Goal: Check status: Check status

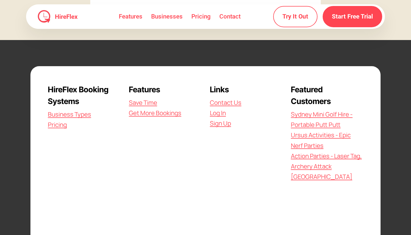
scroll to position [1573, 0]
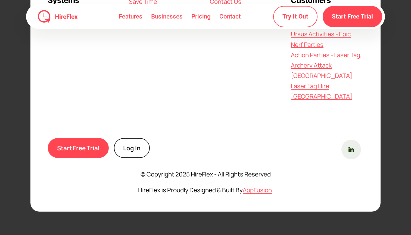
click at [131, 149] on link "Log In" at bounding box center [132, 148] width 36 height 20
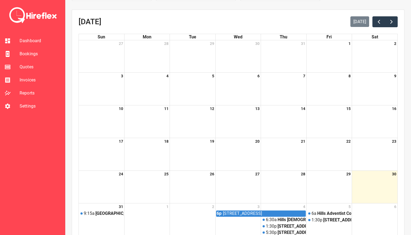
scroll to position [104, 0]
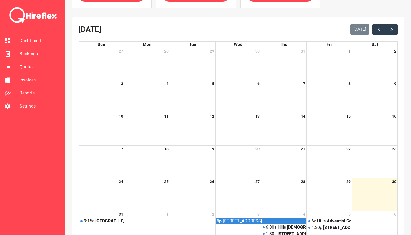
click at [37, 51] on span "Bookings" at bounding box center [40, 54] width 41 height 7
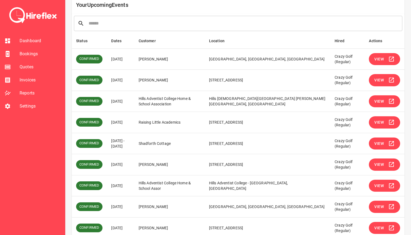
scroll to position [107, 0]
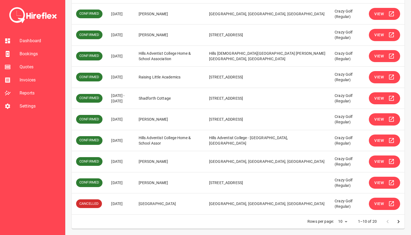
click at [234, 112] on td "25A Avoca Road, Canley Heights NSW, Australia" at bounding box center [268, 119] width 126 height 21
drag, startPoint x: 118, startPoint y: 95, endPoint x: 134, endPoint y: 102, distance: 17.5
click at [134, 102] on td "03 Sep 2025 - 04 Sep 2025" at bounding box center [120, 98] width 27 height 21
drag, startPoint x: 141, startPoint y: 102, endPoint x: 111, endPoint y: 94, distance: 31.5
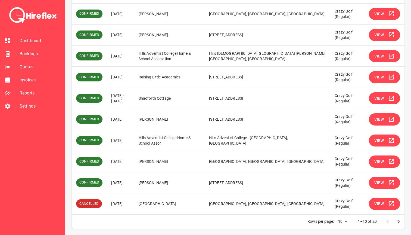
click at [111, 94] on td "03 Sep 2025 - 04 Sep 2025" at bounding box center [120, 98] width 27 height 21
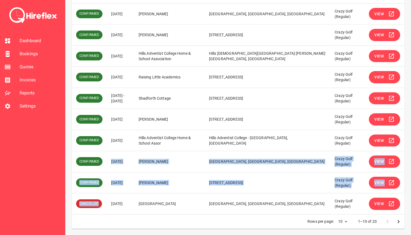
drag, startPoint x: 110, startPoint y: 161, endPoint x: 148, endPoint y: 193, distance: 50.0
click at [148, 193] on tbody "CONFIRMED 31 Aug 2025 Lara Schwartz Vaucluse Public School, Cambridge Ave, Vauc…" at bounding box center [238, 108] width 333 height 211
click at [134, 193] on td "07 Sep 2025" at bounding box center [120, 203] width 27 height 21
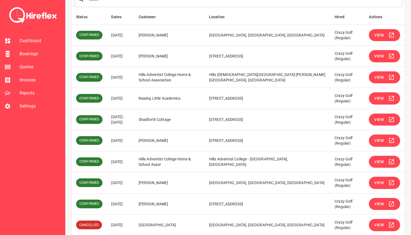
scroll to position [86, 0]
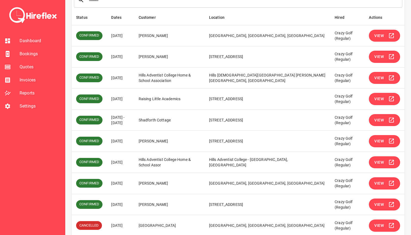
drag, startPoint x: 112, startPoint y: 58, endPoint x: 147, endPoint y: 59, distance: 34.8
click at [134, 58] on td "04 Sep 2025" at bounding box center [120, 56] width 27 height 21
drag, startPoint x: 116, startPoint y: 77, endPoint x: 154, endPoint y: 77, distance: 37.8
click at [154, 77] on tr "CONFIRMED 04 Sep 2025 Hills Adventist College Home & School Association Hills A…" at bounding box center [238, 77] width 333 height 21
drag, startPoint x: 120, startPoint y: 98, endPoint x: 162, endPoint y: 98, distance: 41.1
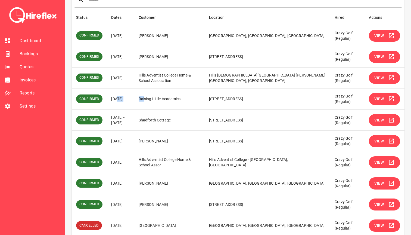
click at [162, 98] on tr "CONFIRMED 04 Sep 2025 Raising Little Academics 11 Birdwood Ave, Cabramatta West…" at bounding box center [238, 98] width 333 height 21
drag, startPoint x: 127, startPoint y: 121, endPoint x: 147, endPoint y: 129, distance: 21.0
click at [134, 129] on td "03 Sep 2025 - 04 Sep 2025" at bounding box center [120, 119] width 27 height 21
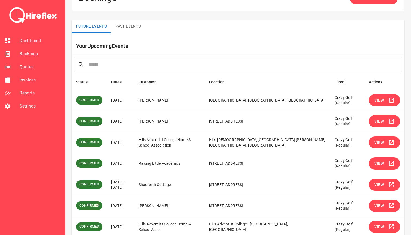
scroll to position [0, 0]
